Goal: Information Seeking & Learning: Learn about a topic

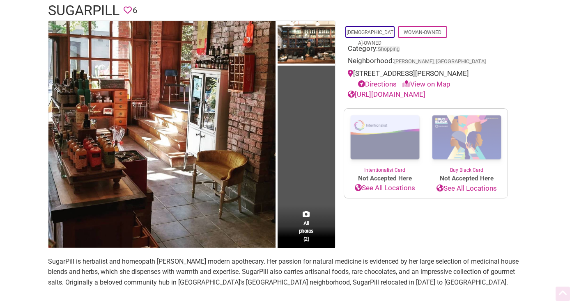
scroll to position [70, 0]
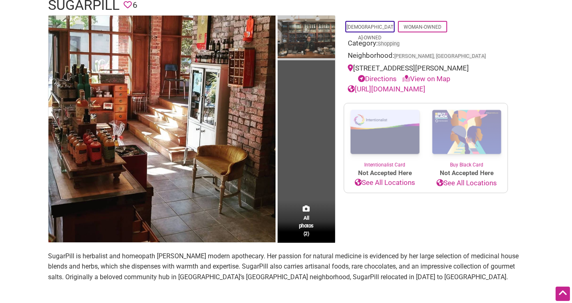
click at [297, 41] on img at bounding box center [305, 38] width 57 height 45
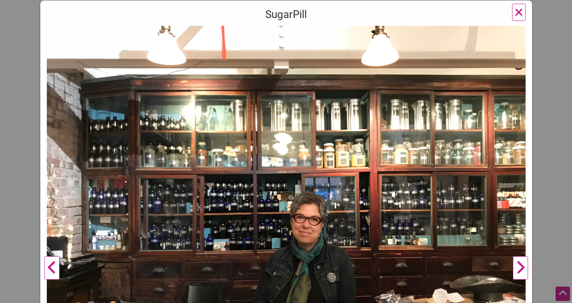
scroll to position [142, 0]
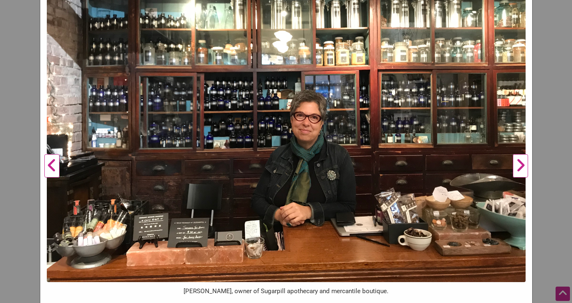
click at [53, 167] on button "Previous" at bounding box center [52, 166] width 23 height 485
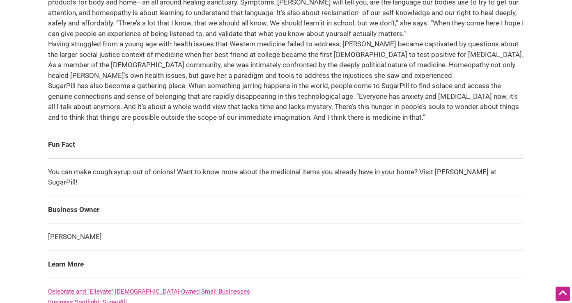
scroll to position [427, 0]
click at [97, 223] on td "[PERSON_NAME]" at bounding box center [286, 236] width 476 height 27
drag, startPoint x: 96, startPoint y: 221, endPoint x: 46, endPoint y: 221, distance: 50.1
click at [46, 221] on div "All photos (2) [DEMOGRAPHIC_DATA]-Owned Woman-Owned Category: Shopping Neighbor…" at bounding box center [286, 34] width 492 height 752
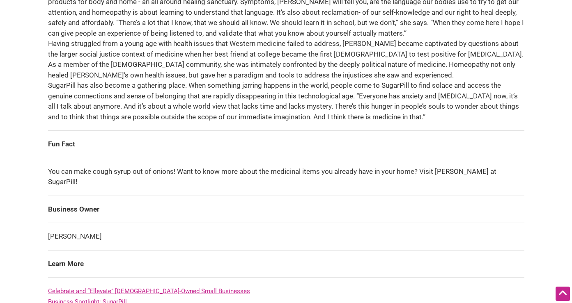
drag, startPoint x: 46, startPoint y: 221, endPoint x: 92, endPoint y: 226, distance: 47.1
click at [92, 226] on div "All photos (2) [DEMOGRAPHIC_DATA]-Owned Woman-Owned Category: Shopping Neighbor…" at bounding box center [286, 34] width 492 height 752
